Goal: Find specific page/section: Find specific page/section

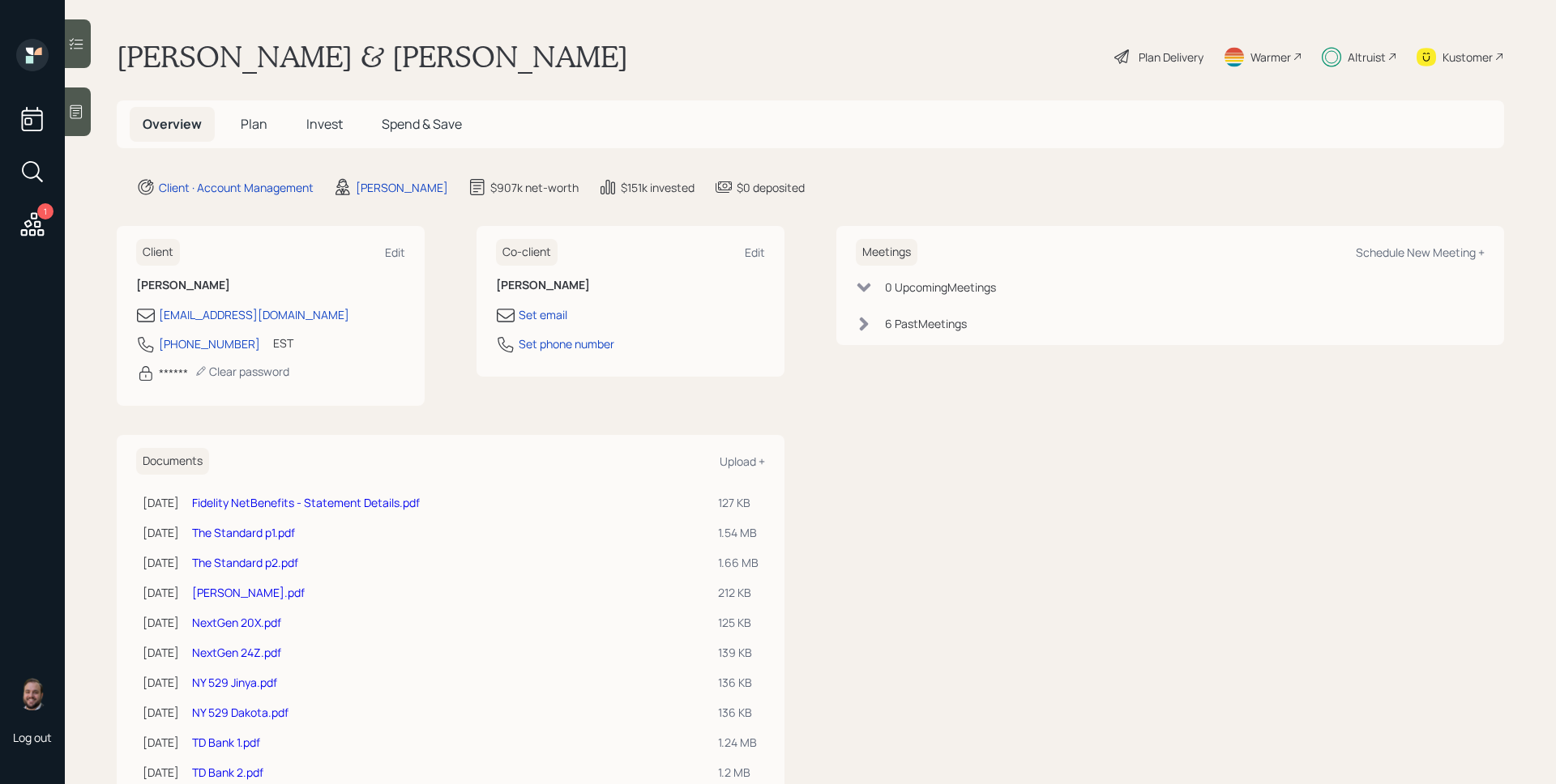
click at [661, 70] on div "[PERSON_NAME] & [PERSON_NAME] Plan Delivery Warmer Altruist Kustomer" at bounding box center [810, 56] width 1387 height 35
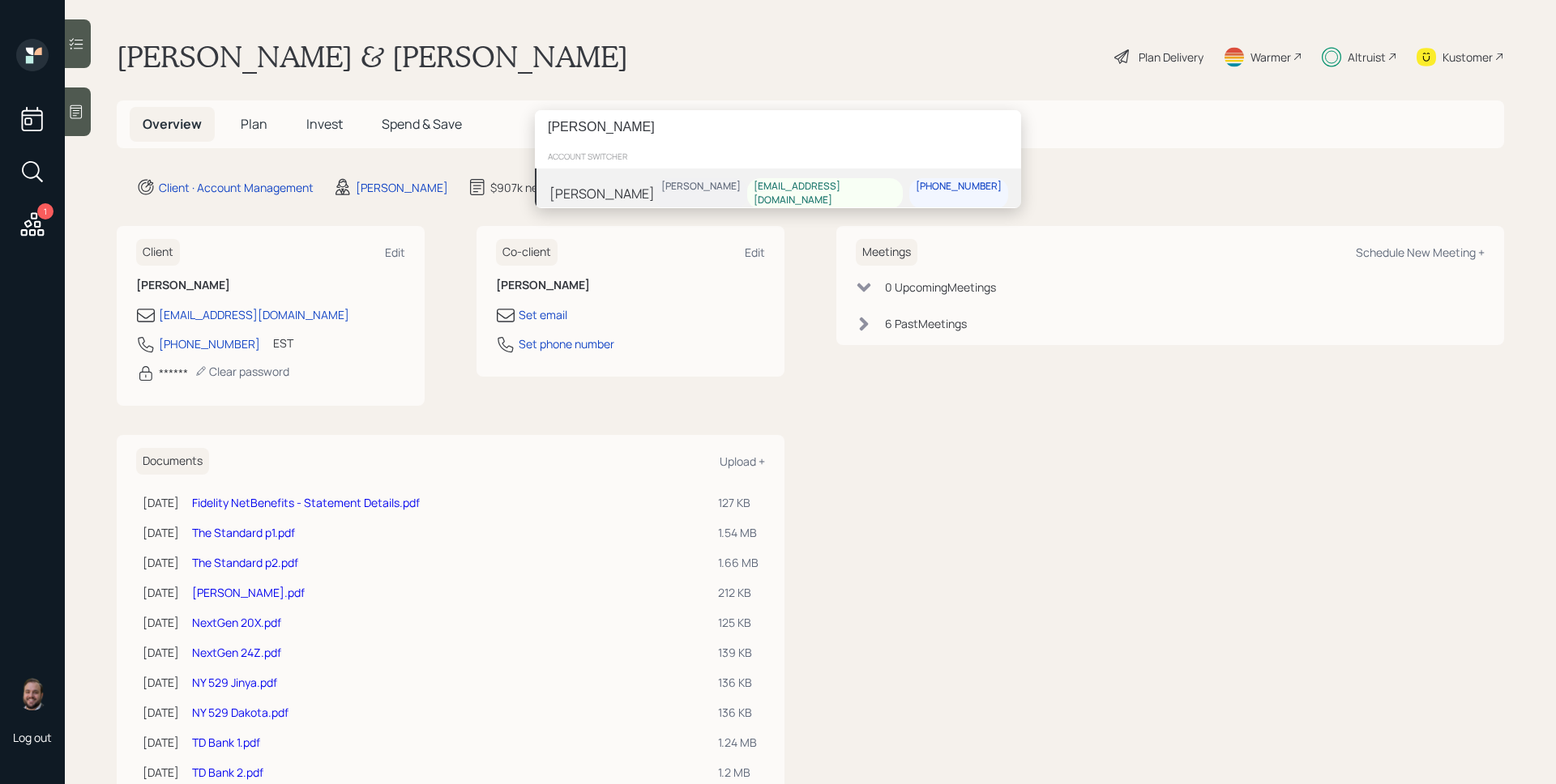
type input "[PERSON_NAME]"
